Goal: Transaction & Acquisition: Purchase product/service

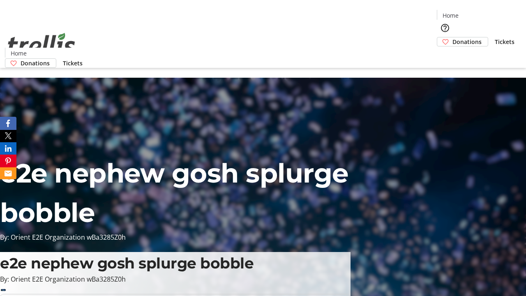
click at [453, 37] on span "Donations" at bounding box center [467, 41] width 29 height 9
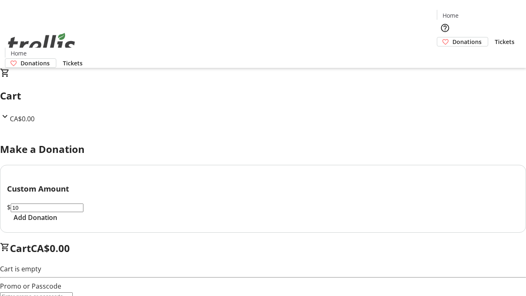
click at [57, 222] on span "Add Donation" at bounding box center [36, 218] width 44 height 10
select select "CA"
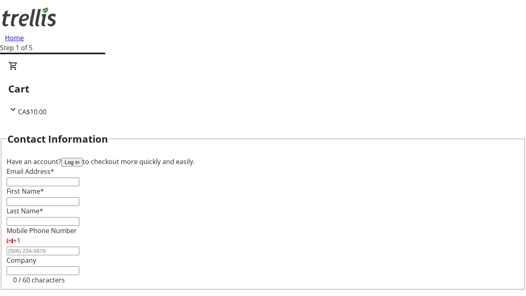
click at [83, 158] on button "Log in" at bounding box center [71, 162] width 21 height 9
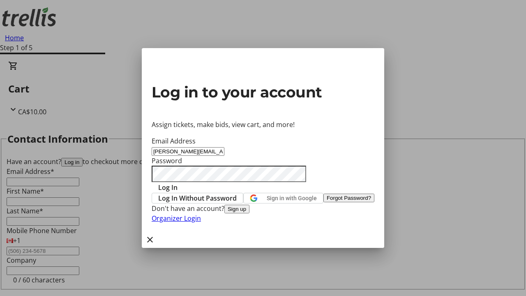
type input "[PERSON_NAME][EMAIL_ADDRESS][DOMAIN_NAME]"
click at [178, 182] on span "Log In" at bounding box center [167, 187] width 19 height 10
